Goal: Transaction & Acquisition: Book appointment/travel/reservation

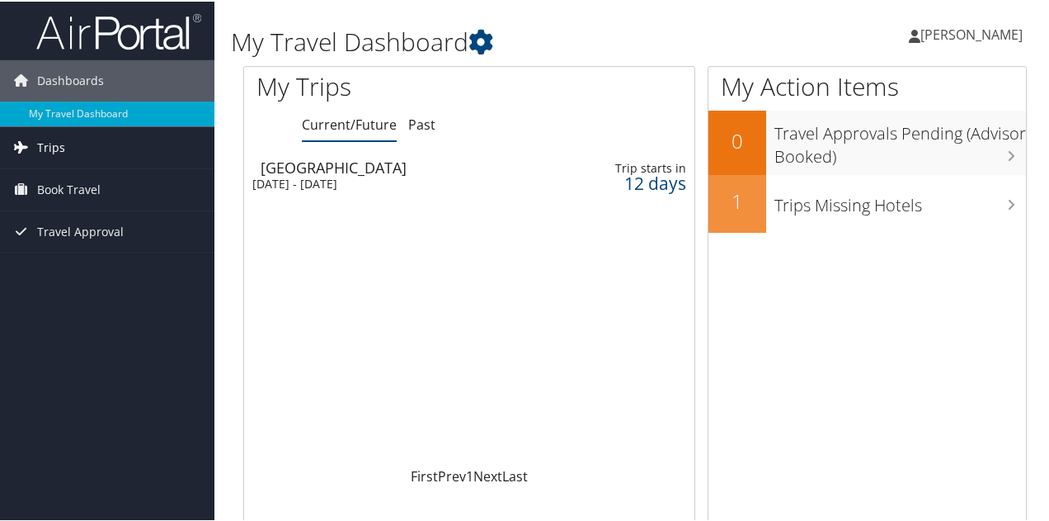
click at [43, 145] on span "Trips" at bounding box center [51, 145] width 28 height 41
click at [75, 264] on span "Book Travel" at bounding box center [69, 262] width 64 height 41
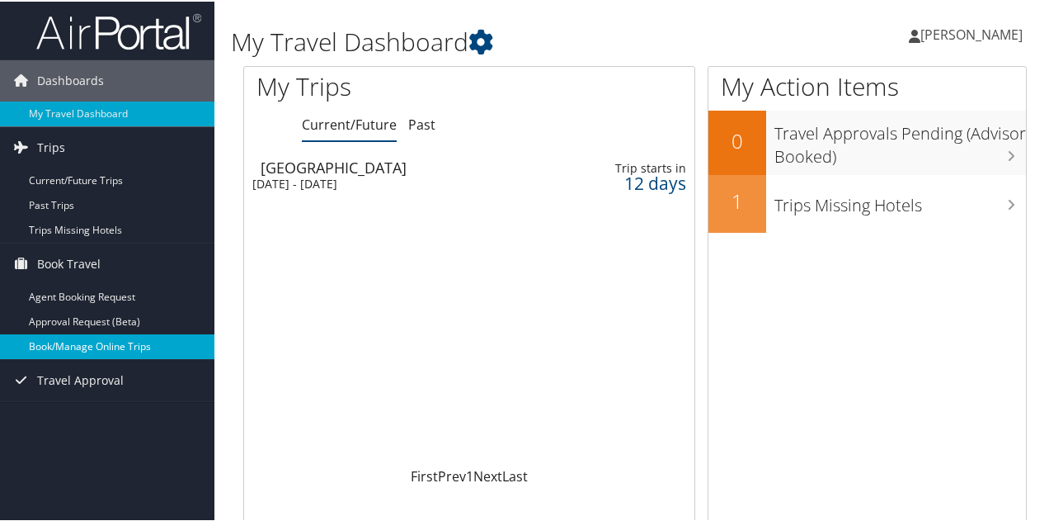
click at [82, 334] on link "Book/Manage Online Trips" at bounding box center [107, 344] width 214 height 25
click at [101, 335] on link "Book/Manage Online Trips" at bounding box center [107, 344] width 214 height 25
click at [94, 353] on link "Book/Manage Online Trips" at bounding box center [107, 344] width 214 height 25
click at [76, 345] on link "Book/Manage Online Trips" at bounding box center [107, 344] width 214 height 25
